Goal: Task Accomplishment & Management: Manage account settings

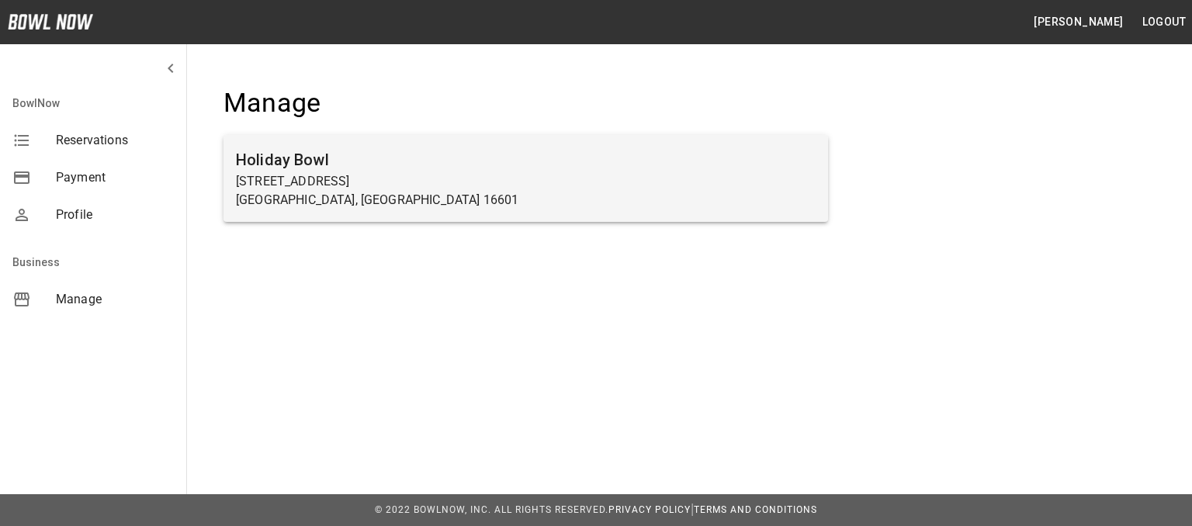
click at [399, 185] on p "[STREET_ADDRESS]" at bounding box center [526, 181] width 580 height 19
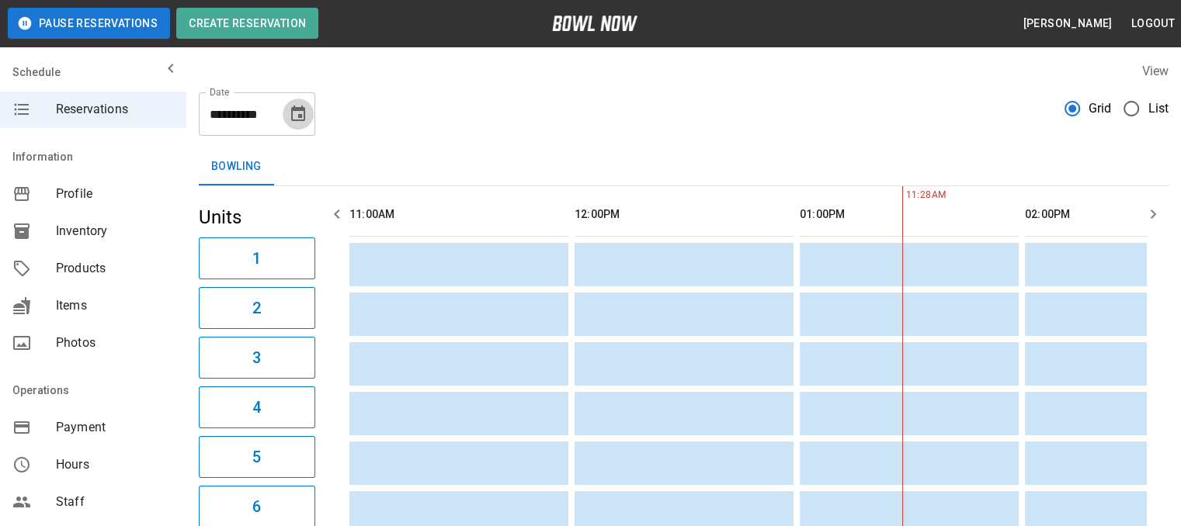
scroll to position [0, 450]
click at [301, 116] on icon "Choose date, selected date is Oct 13, 2025" at bounding box center [298, 114] width 14 height 16
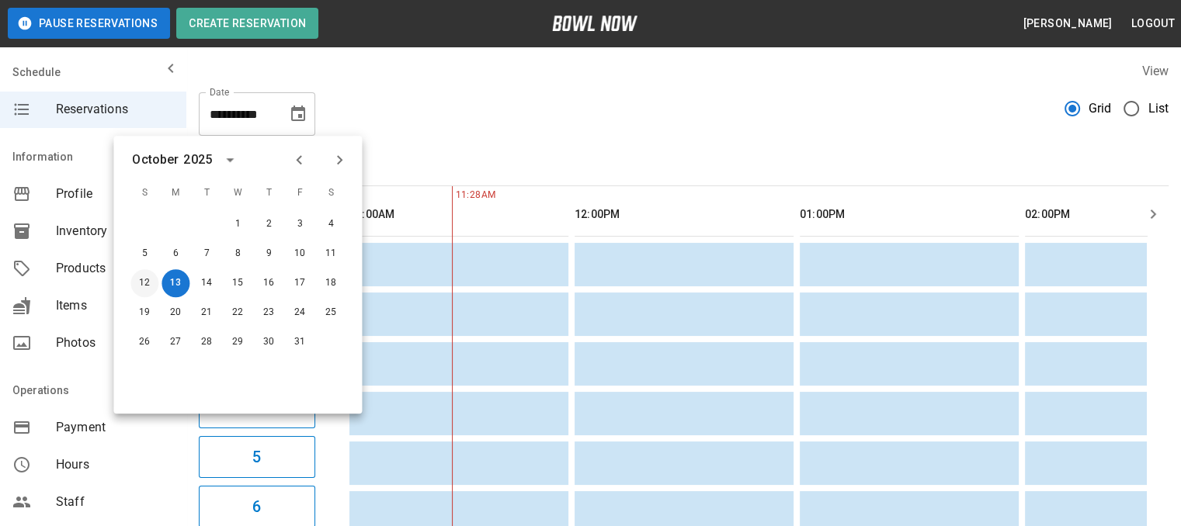
click at [143, 286] on button "12" at bounding box center [144, 283] width 28 height 28
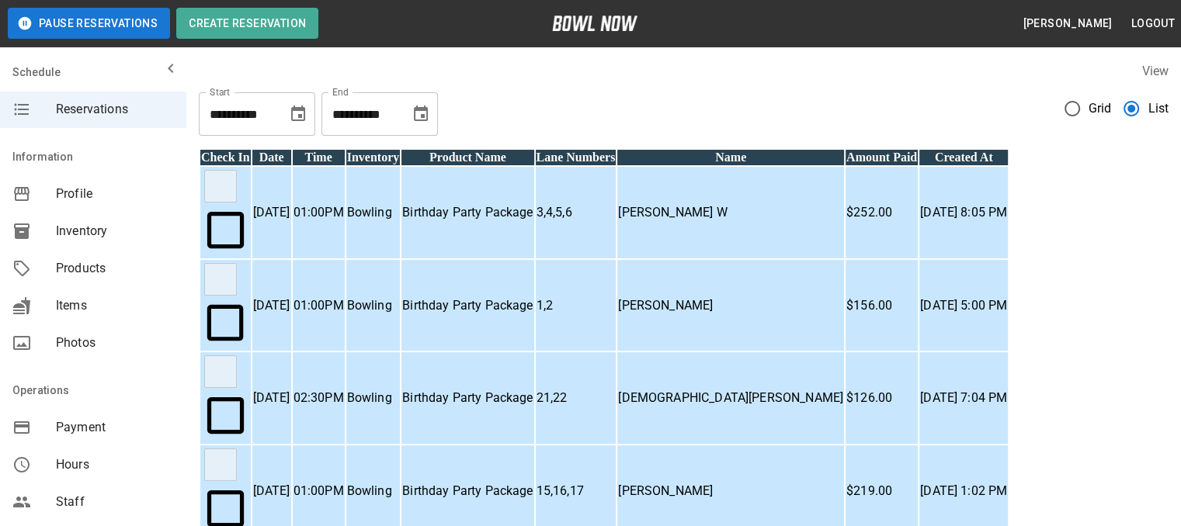
click at [304, 117] on icon "Choose date, selected date is Oct 13, 2025" at bounding box center [298, 114] width 14 height 16
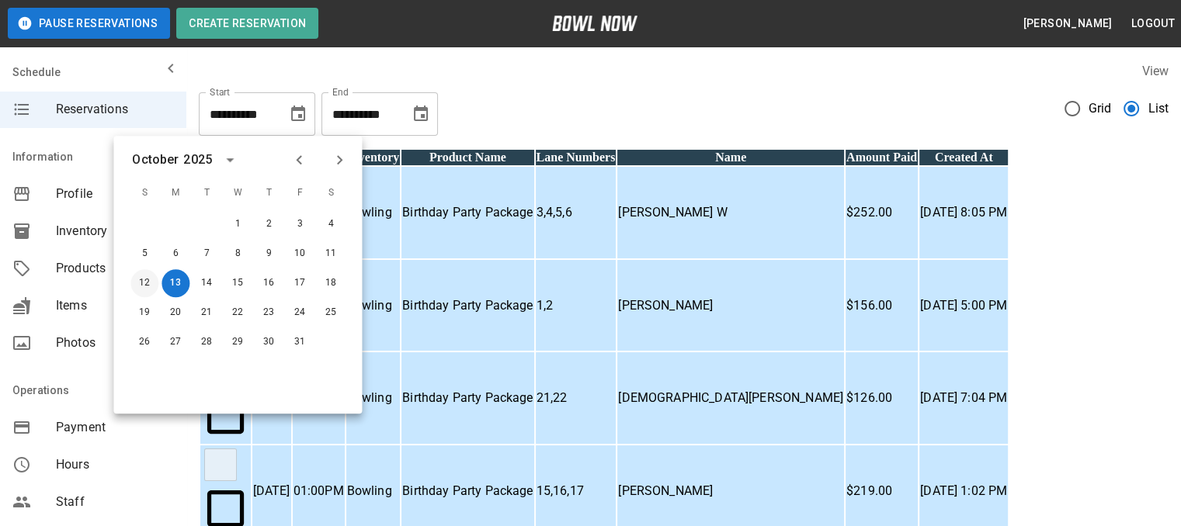
click at [147, 283] on button "12" at bounding box center [144, 283] width 28 height 28
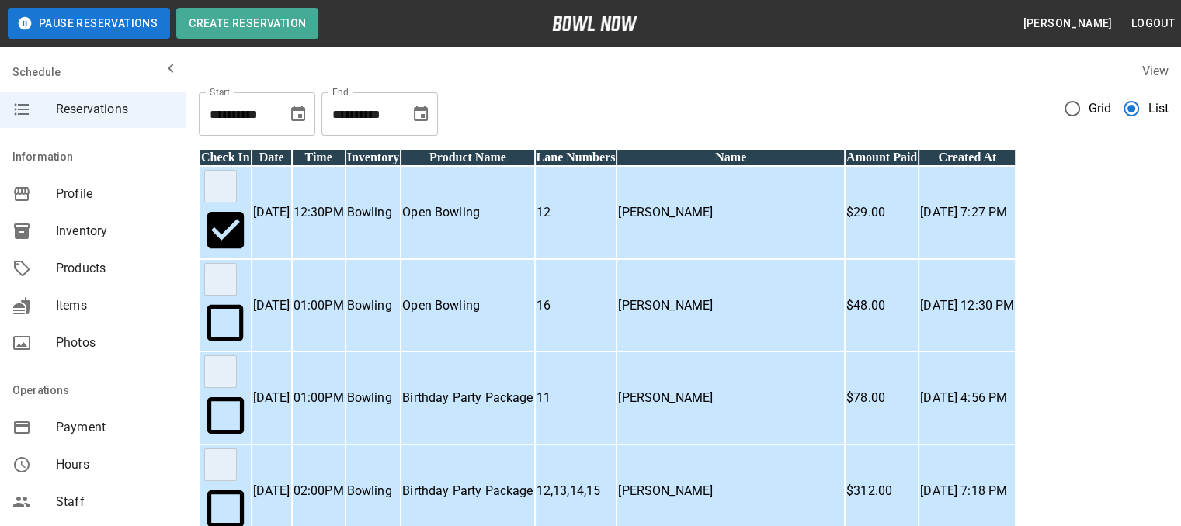
click at [1145, 66] on label "View" at bounding box center [1154, 71] width 27 height 15
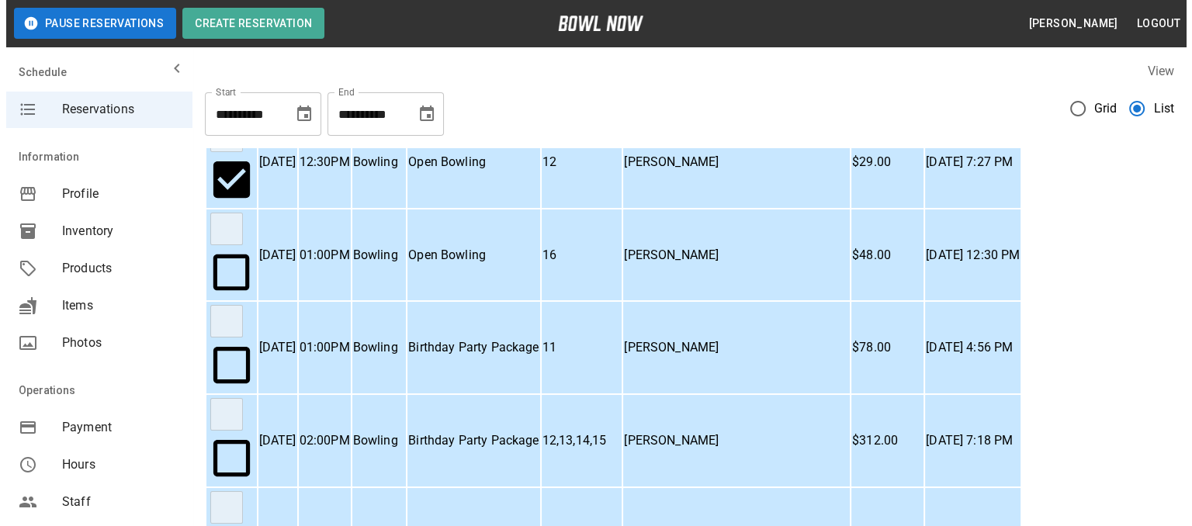
scroll to position [78, 0]
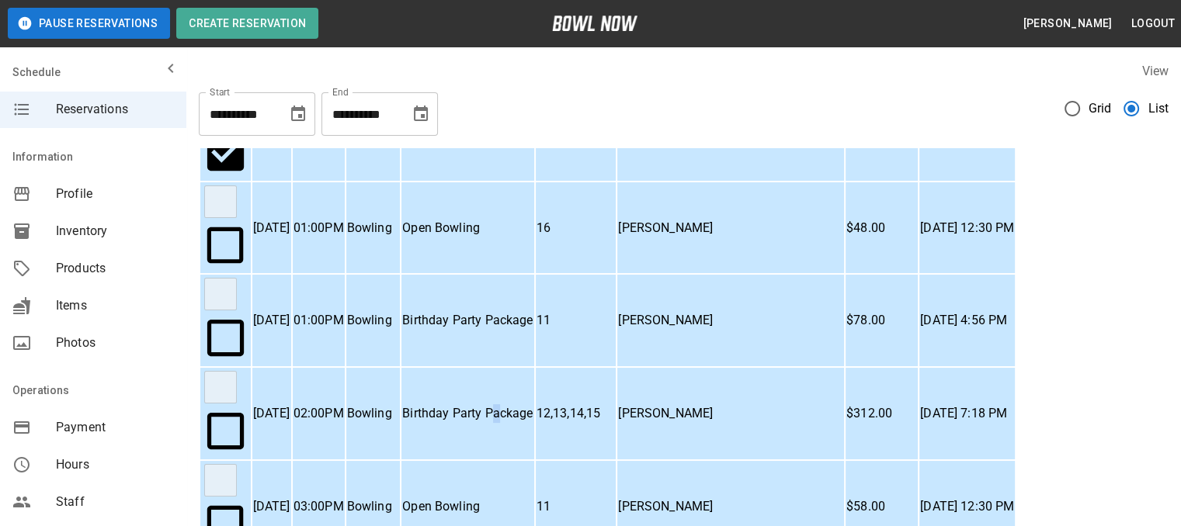
click at [533, 404] on p "Birthday Party Package" at bounding box center [467, 413] width 130 height 19
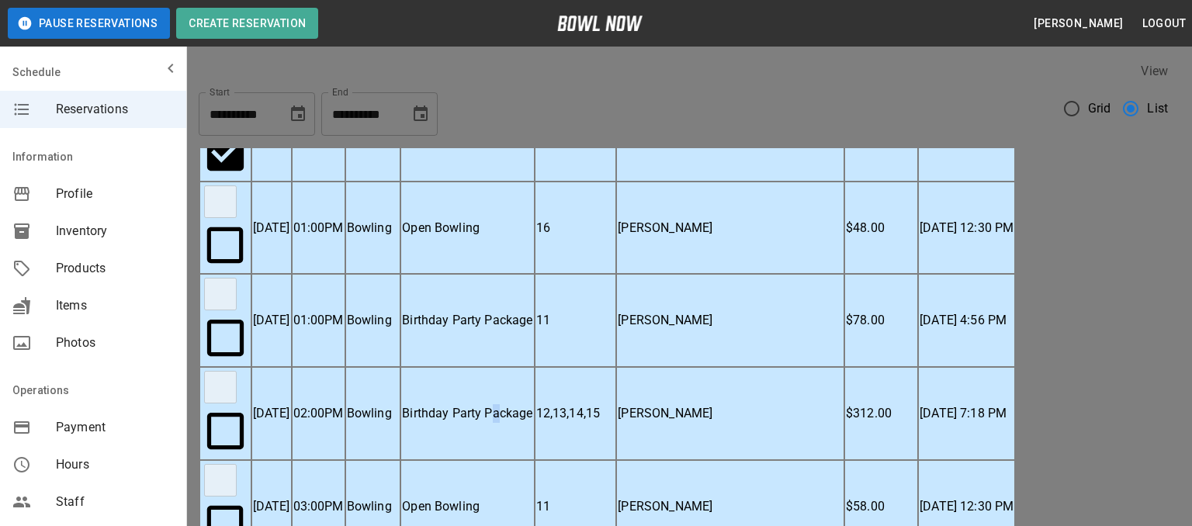
scroll to position [25, 0]
drag, startPoint x: 671, startPoint y: 165, endPoint x: 502, endPoint y: 168, distance: 169.3
copy p "[EMAIL_ADDRESS][DOMAIN_NAME]"
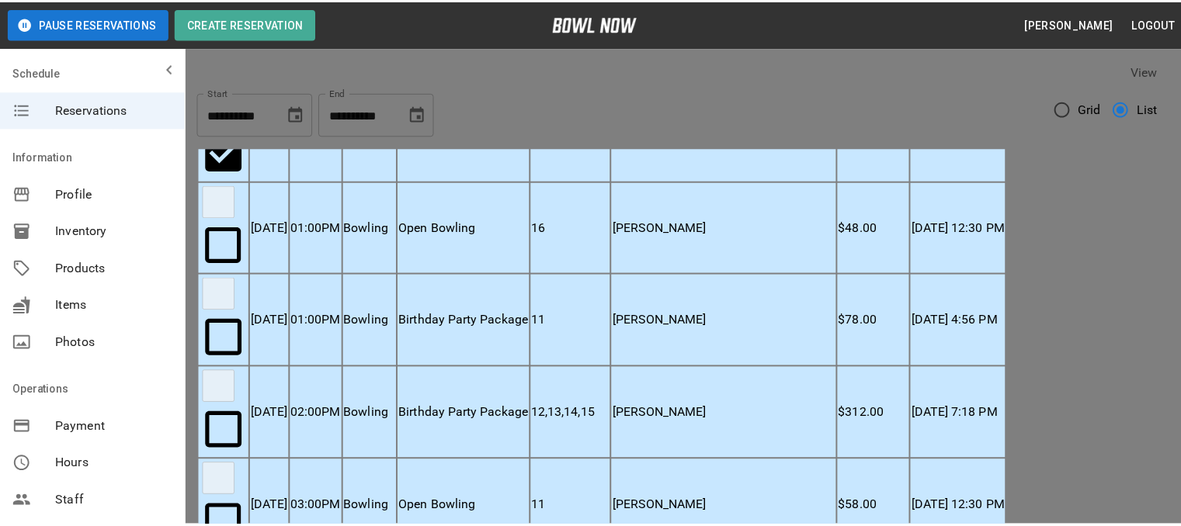
scroll to position [675, 0]
